Goal: Check status: Check status

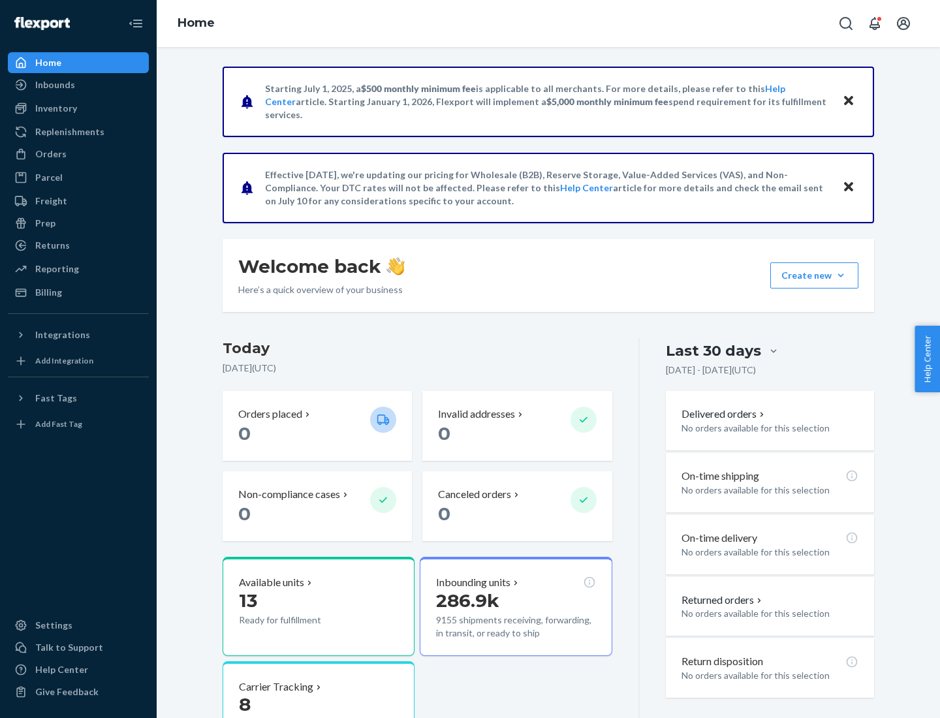
click at [841, 276] on button "Create new Create new inbound Create new order Create new product" at bounding box center [815, 276] width 88 height 26
click at [54, 85] on div "Inbounds" at bounding box center [55, 84] width 40 height 13
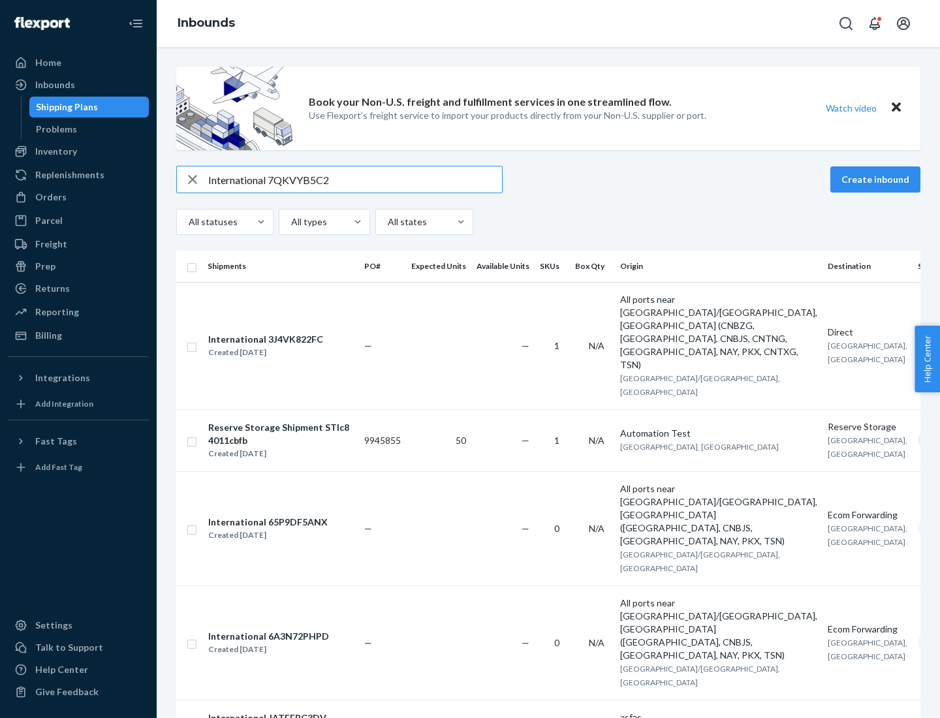
type input "International 7QKVYB5C29"
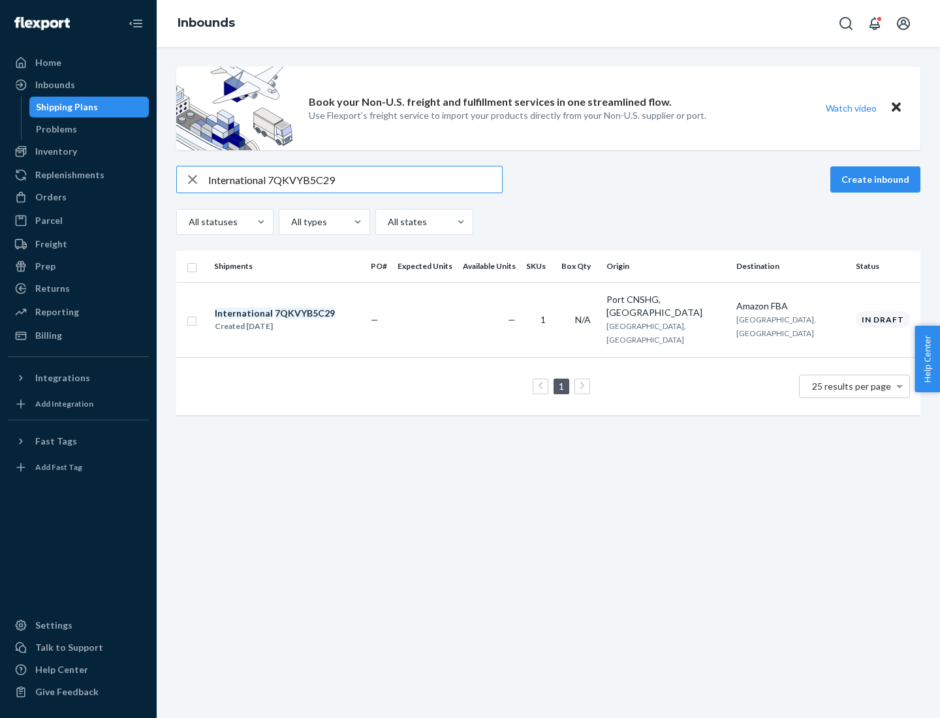
click at [297, 320] on div "Created [DATE]" at bounding box center [275, 326] width 120 height 13
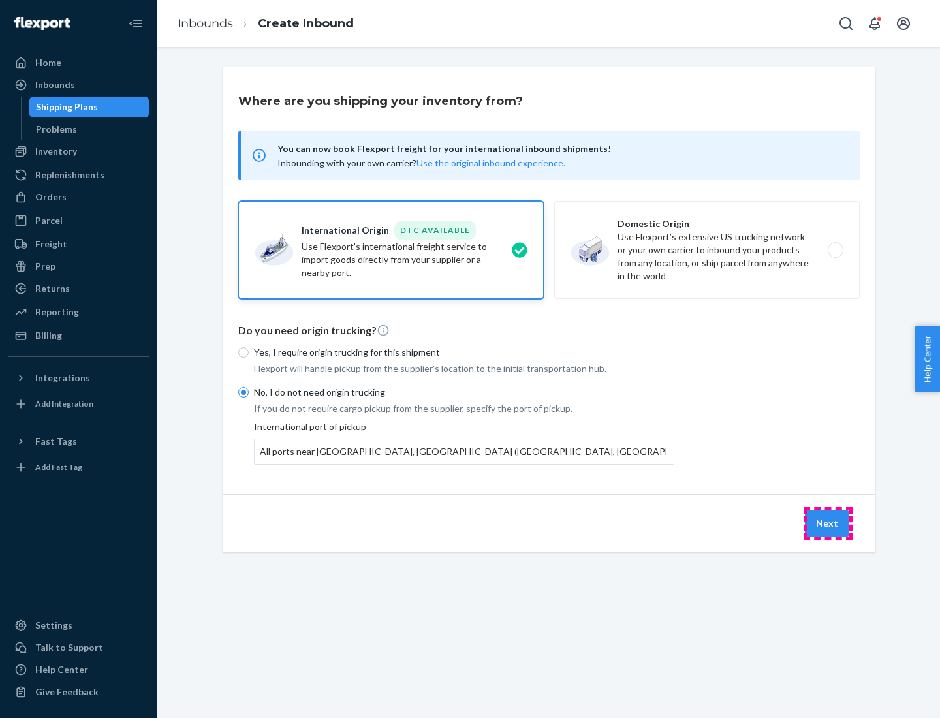
click at [828, 523] on button "Next" at bounding box center [827, 524] width 44 height 26
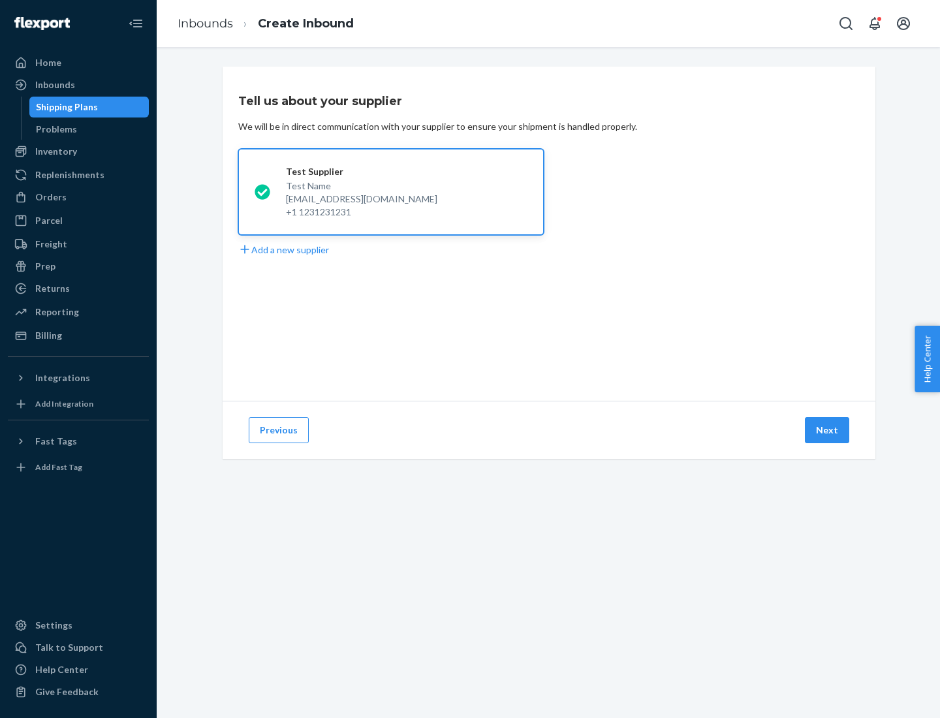
click at [828, 430] on button "Next" at bounding box center [827, 430] width 44 height 26
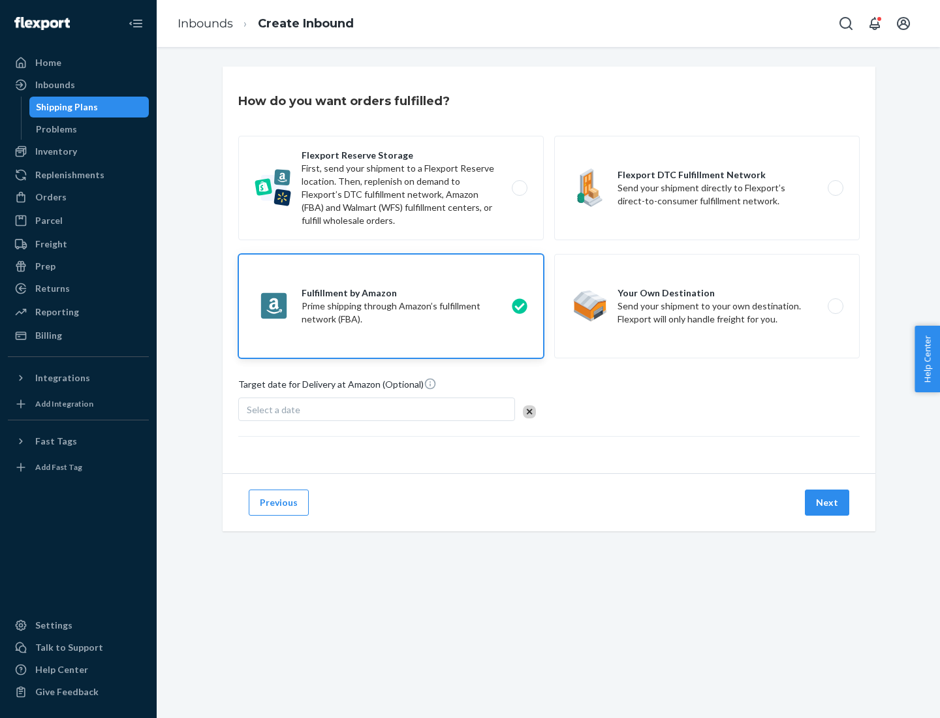
click at [828, 503] on button "Next" at bounding box center [827, 503] width 44 height 26
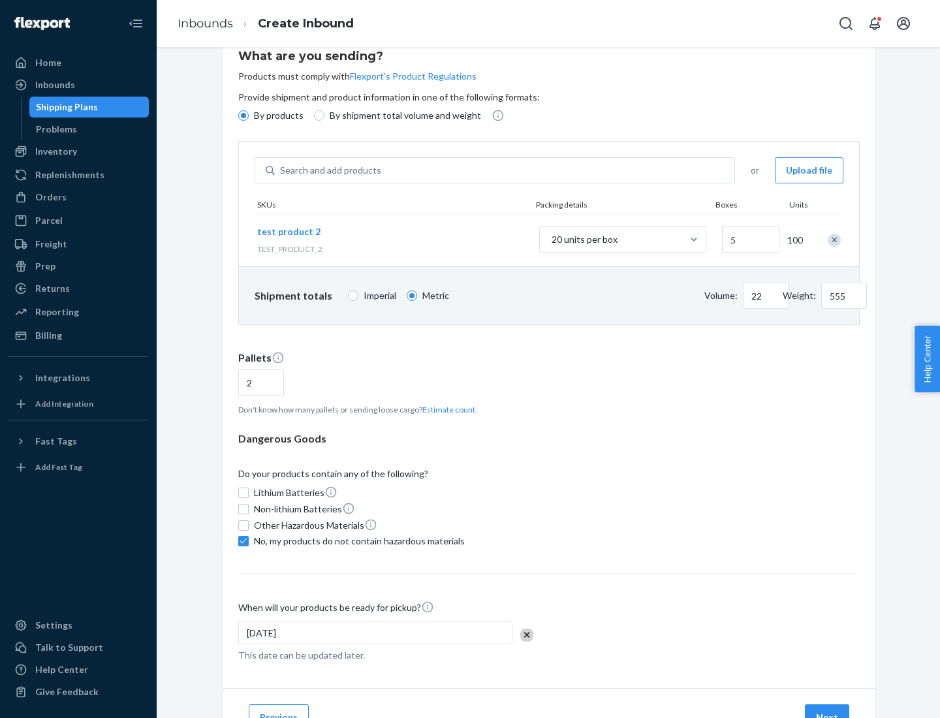
scroll to position [104, 0]
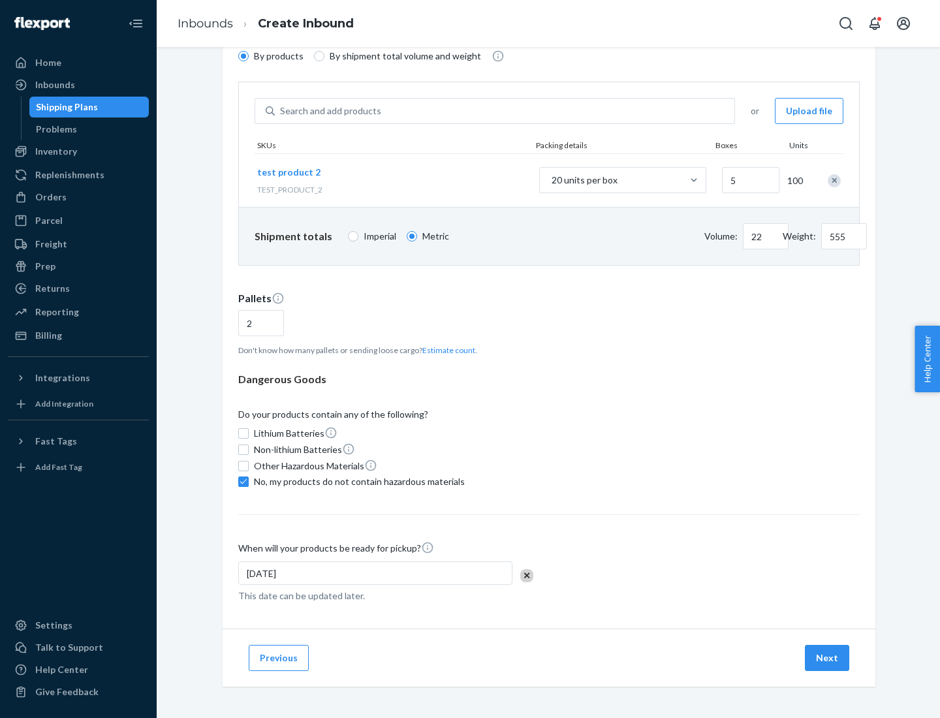
click at [828, 658] on button "Next" at bounding box center [827, 658] width 44 height 26
